Goal: Task Accomplishment & Management: Manage account settings

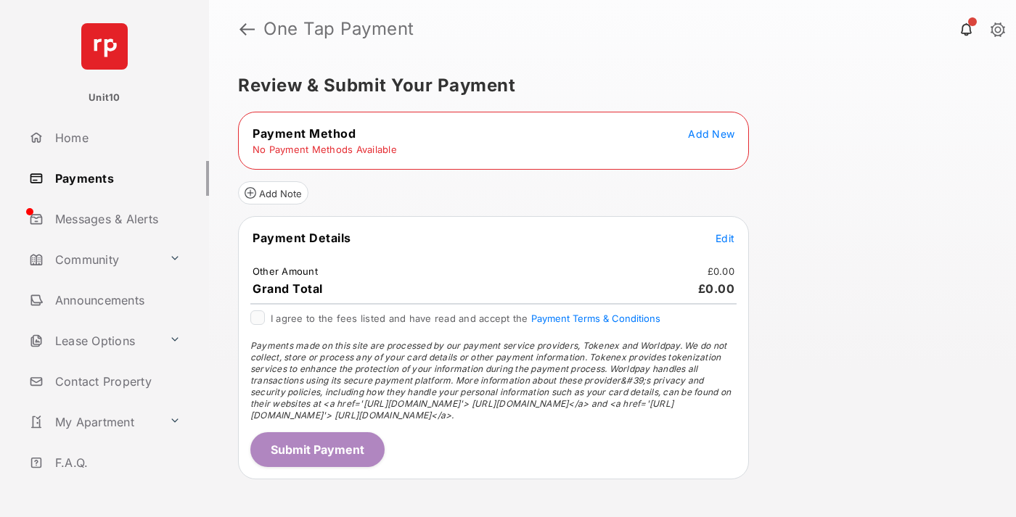
click at [711, 133] on span "Add New" at bounding box center [711, 134] width 46 height 12
